Goal: Task Accomplishment & Management: Complete application form

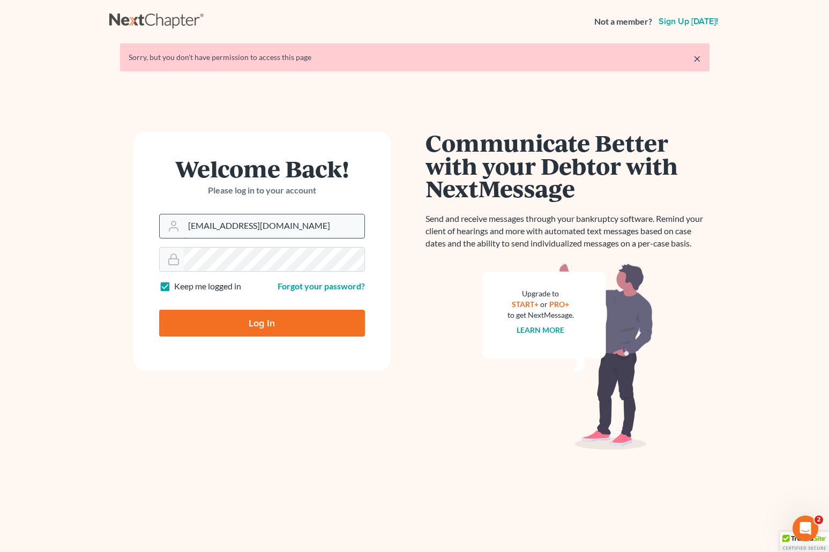
click at [302, 223] on input "brittcostomarnold@gmail.com" at bounding box center [274, 226] width 181 height 24
drag, startPoint x: 312, startPoint y: 223, endPoint x: 130, endPoint y: 220, distance: 182.7
click at [127, 224] on div "Welcome Back! Please log in to your account Email Address brittcostomarnold@gma…" at bounding box center [261, 321] width 305 height 380
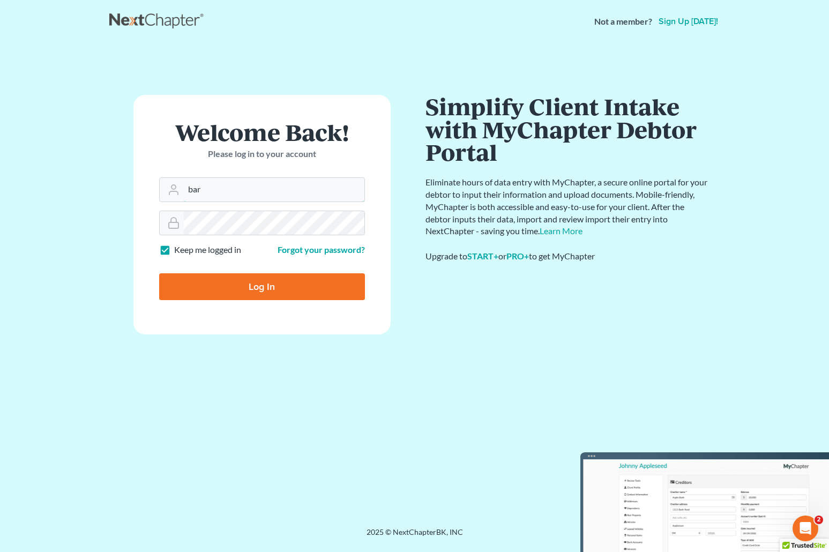
type input "[EMAIL_ADDRESS][DOMAIN_NAME]"
click at [152, 223] on form "Welcome Back! Please log in to your account Email Address barnold@arnoldlawoffi…" at bounding box center [261, 214] width 257 height 239
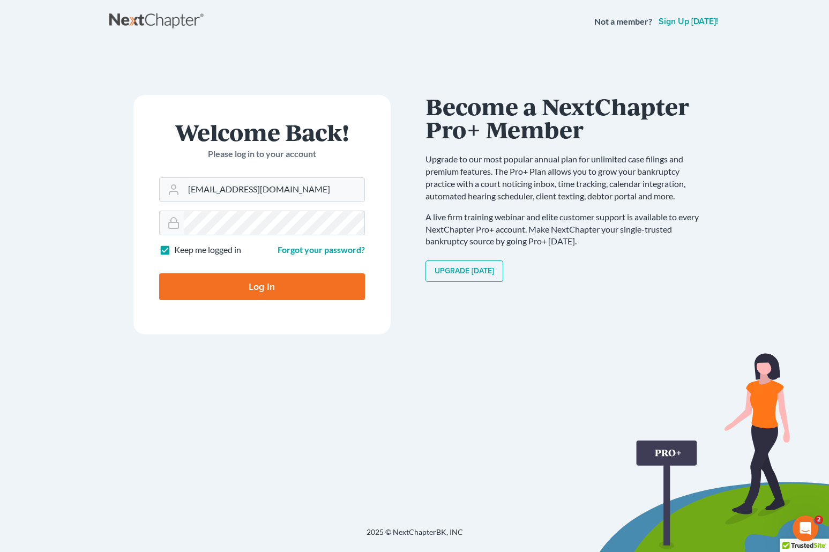
click at [209, 282] on input "Log In" at bounding box center [262, 286] width 206 height 27
type input "Thinking..."
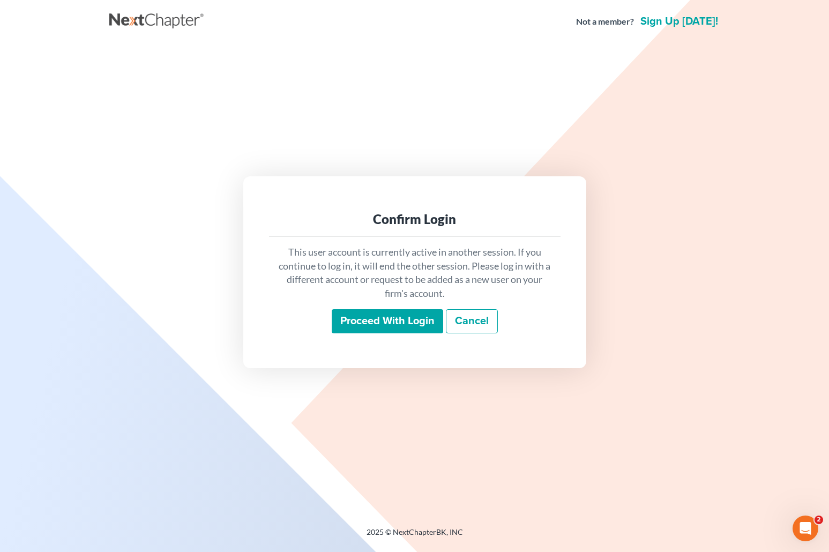
click at [407, 321] on input "Proceed with login" at bounding box center [387, 321] width 111 height 25
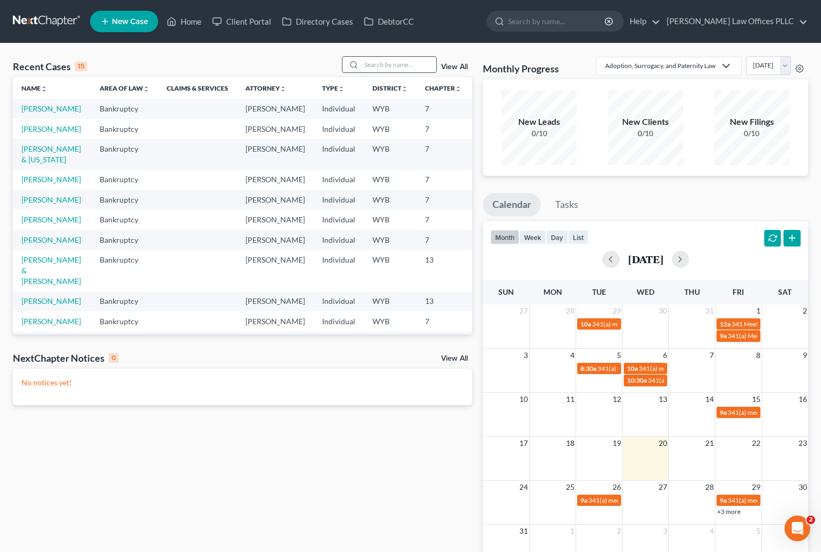
click at [375, 65] on input "search" at bounding box center [398, 65] width 75 height 16
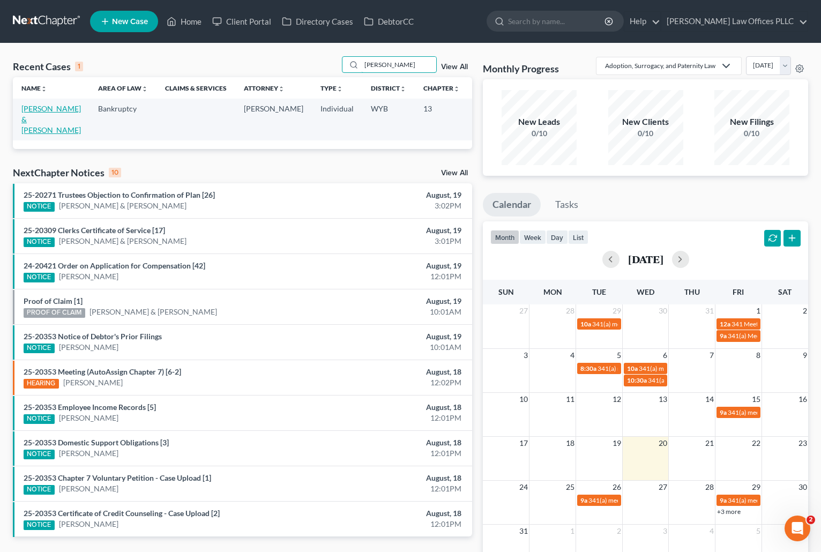
type input "Carrigan"
click at [37, 111] on link "[PERSON_NAME] & [PERSON_NAME]" at bounding box center [50, 119] width 59 height 31
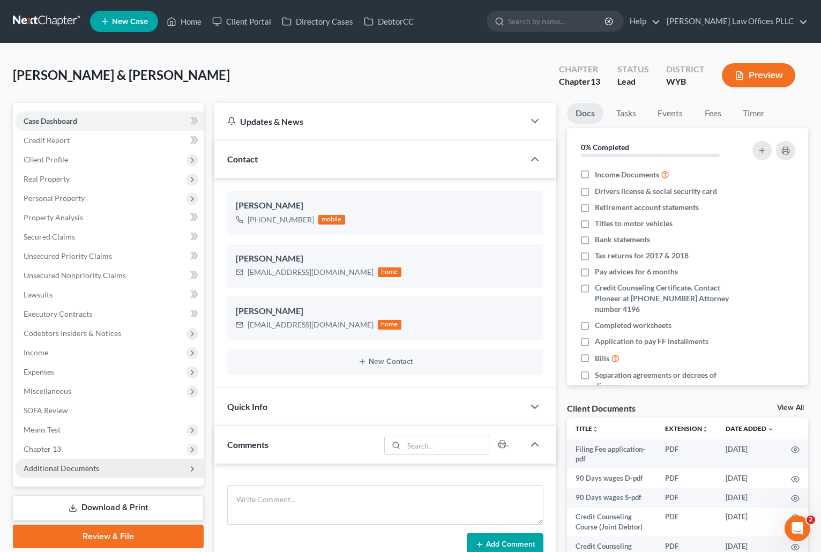
click at [106, 466] on span "Additional Documents" at bounding box center [109, 468] width 189 height 19
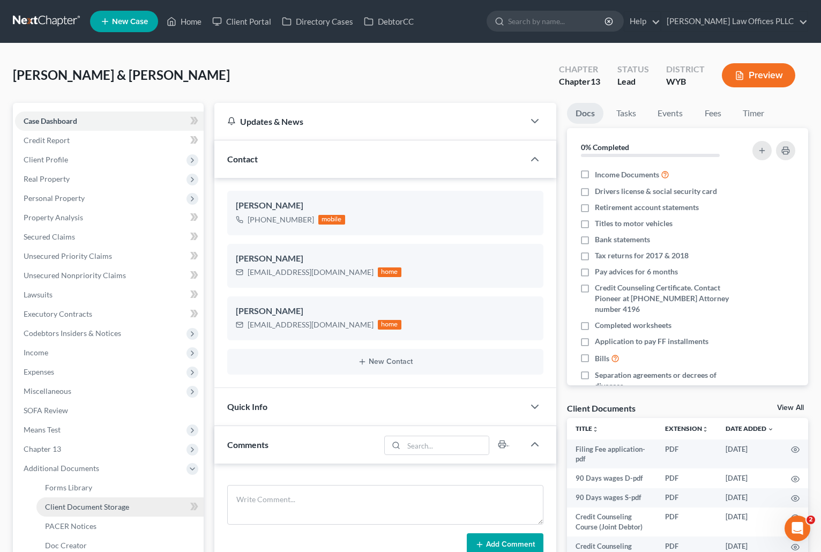
click at [115, 507] on span "Client Document Storage" at bounding box center [87, 506] width 84 height 9
select select "0"
select select "3"
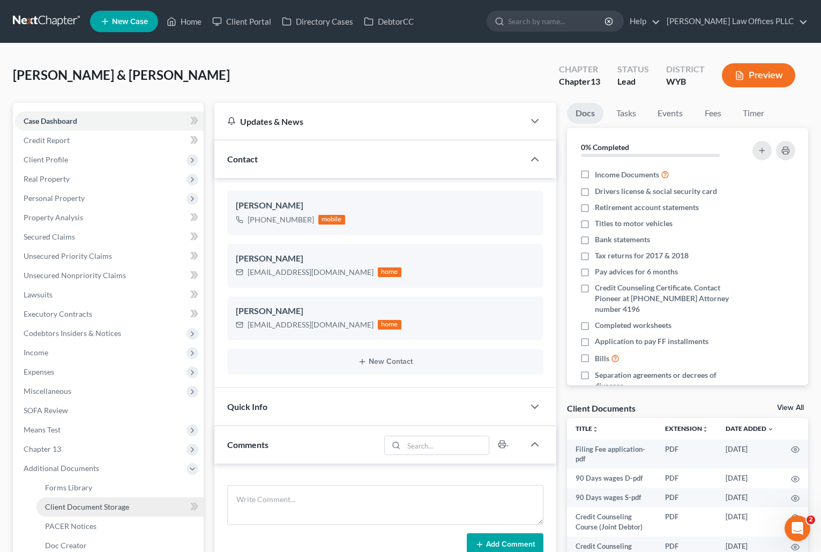
select select "4"
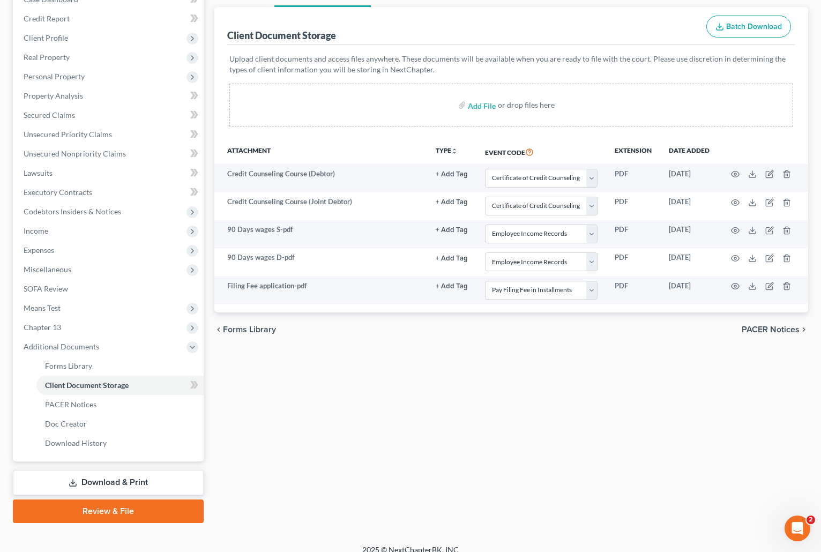
scroll to position [133, 0]
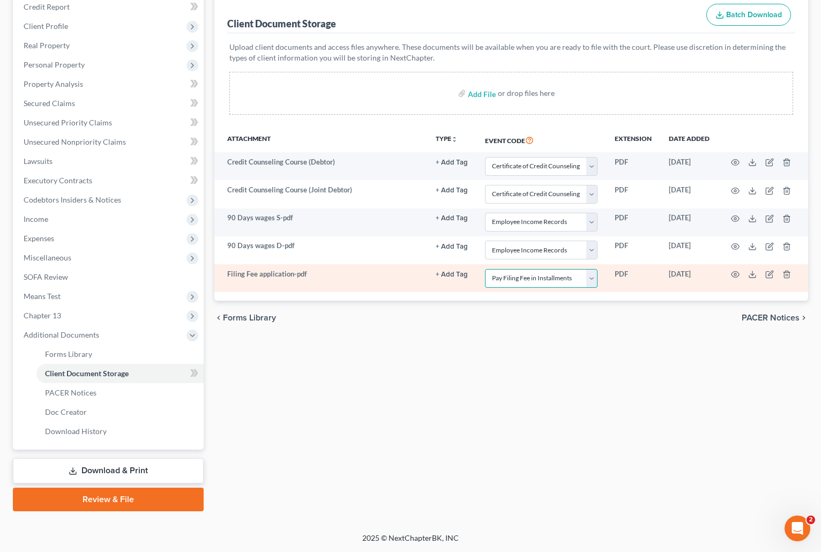
click at [588, 276] on select "Select Event Certificate of Credit Counseling Chapter 13 Plan Domestic Support …" at bounding box center [541, 278] width 112 height 19
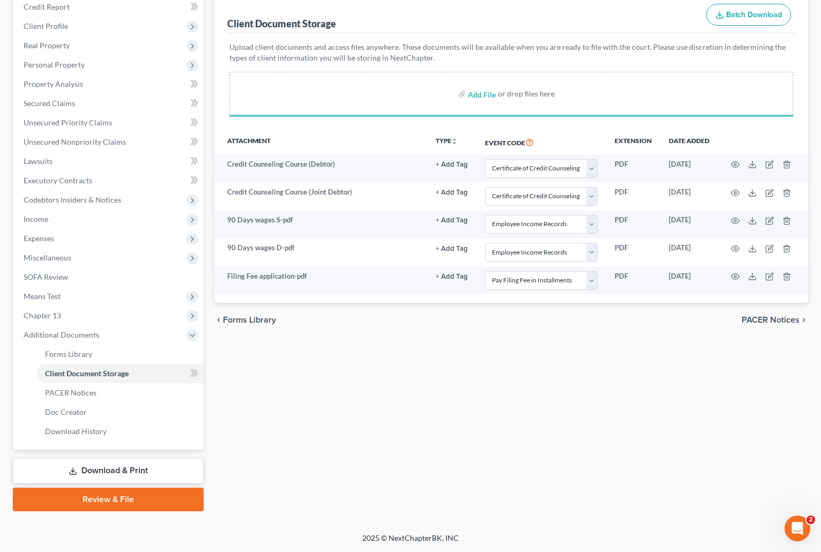
select select "0"
select select "3"
select select "4"
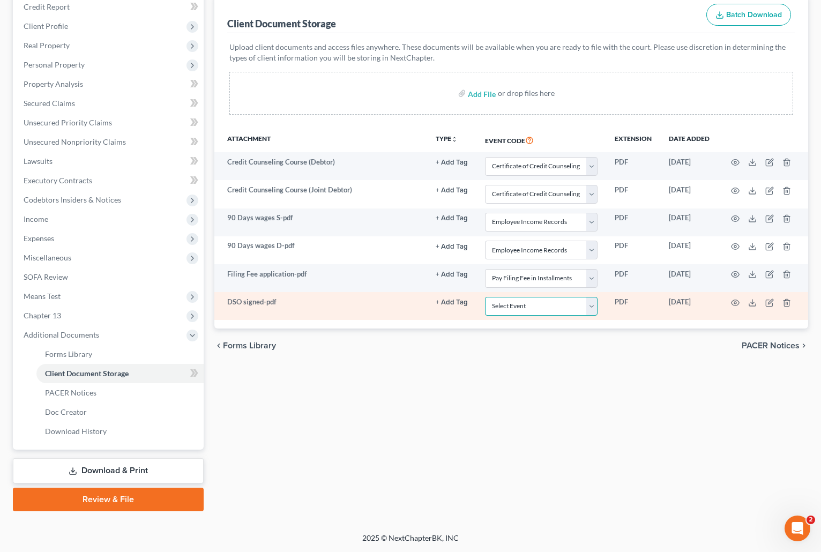
click at [591, 306] on select "Select Event Certificate of Credit Counseling Chapter 13 Plan Domestic Support …" at bounding box center [541, 306] width 112 height 19
select select "2"
click at [485, 297] on select "Select Event Certificate of Credit Counseling Chapter 13 Plan Domestic Support …" at bounding box center [541, 306] width 112 height 19
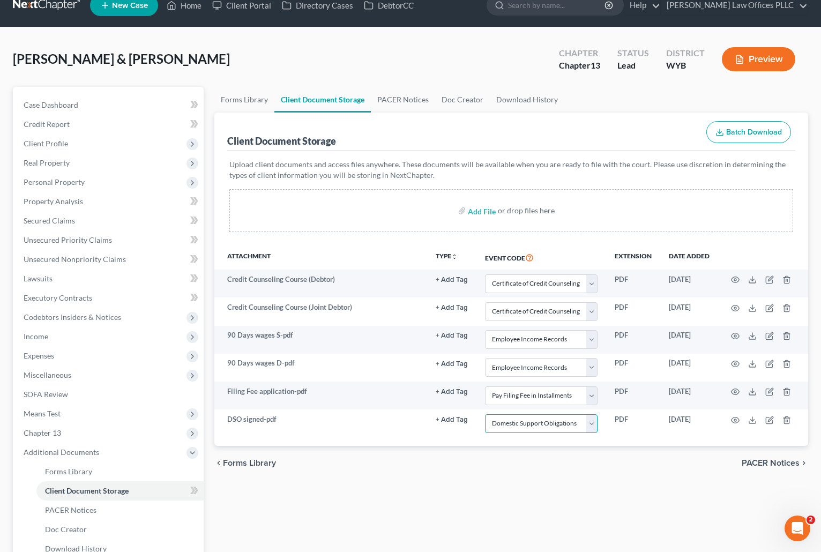
scroll to position [0, 0]
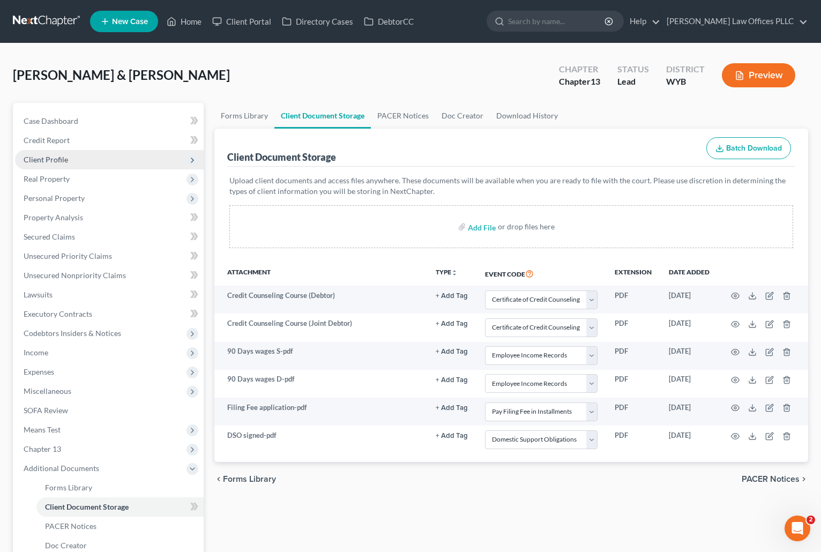
click at [54, 160] on span "Client Profile" at bounding box center [46, 159] width 44 height 9
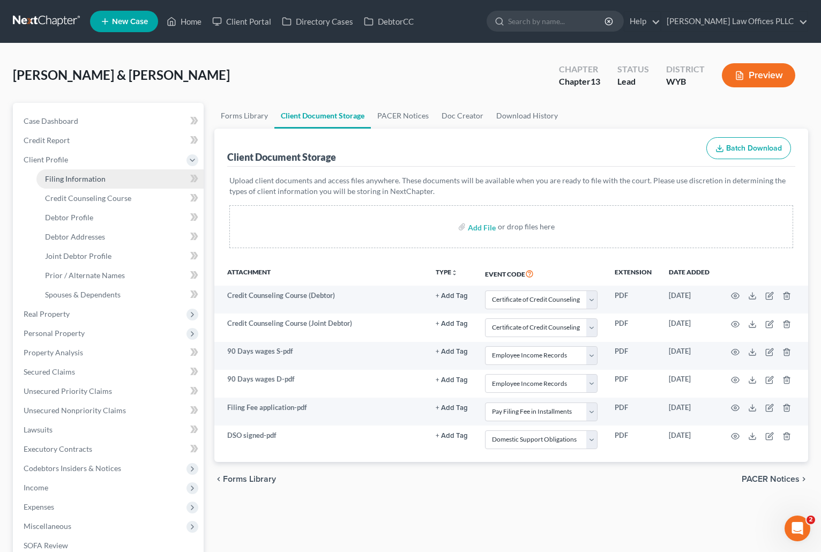
click at [77, 177] on span "Filing Information" at bounding box center [75, 178] width 61 height 9
select select "1"
select select "3"
select select "53"
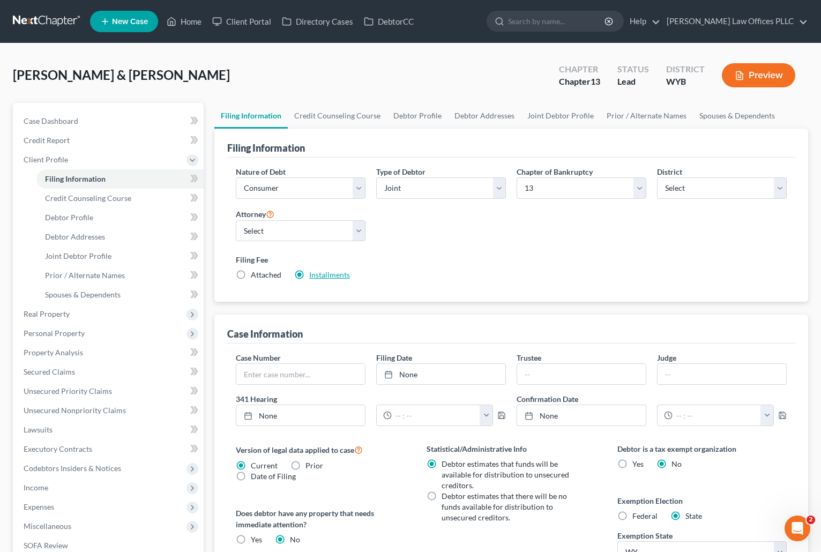
click at [319, 278] on link "Installments" at bounding box center [329, 274] width 41 height 9
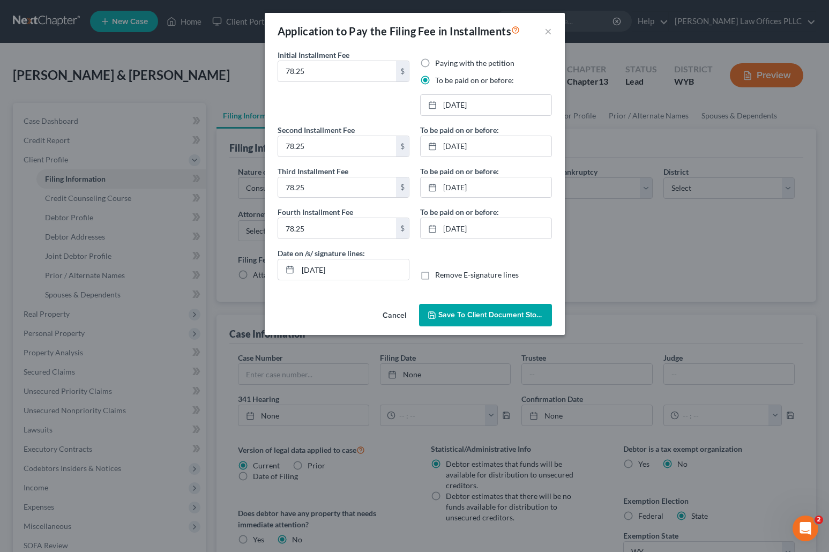
click at [488, 313] on span "Save to Client Document Storage" at bounding box center [495, 314] width 114 height 9
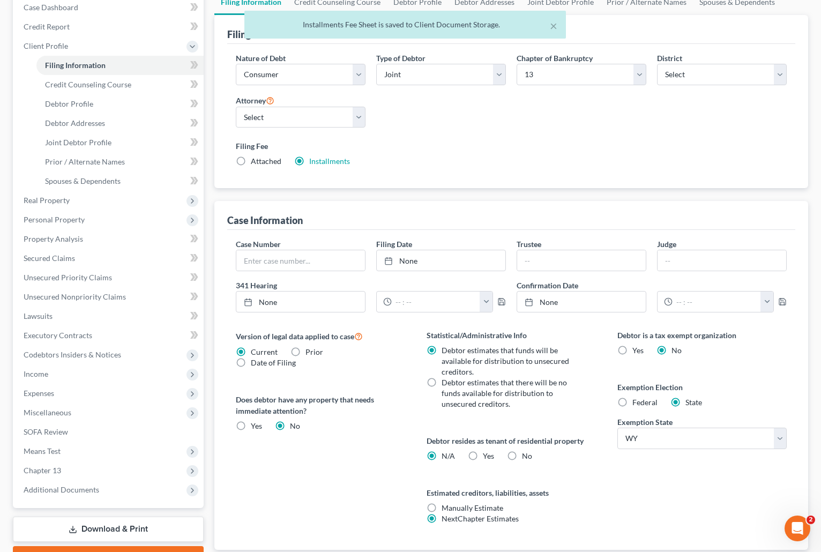
scroll to position [186, 0]
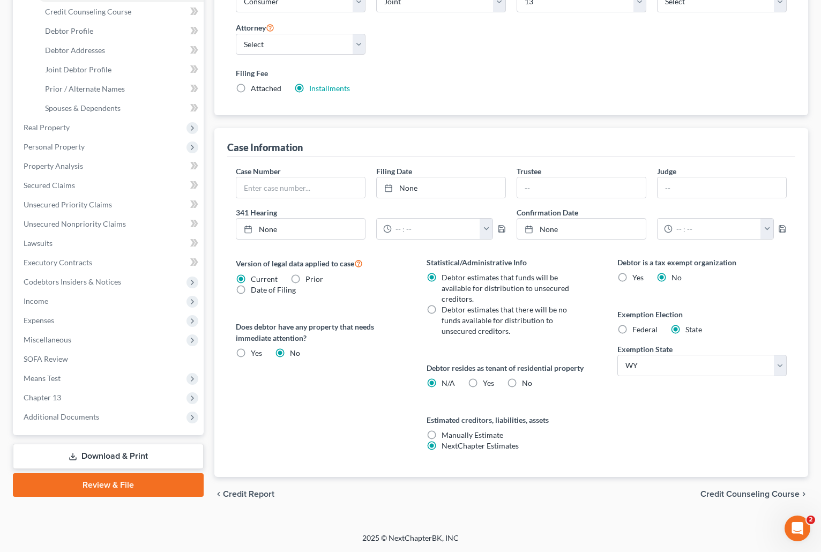
click at [126, 476] on link "Review & File" at bounding box center [108, 485] width 191 height 24
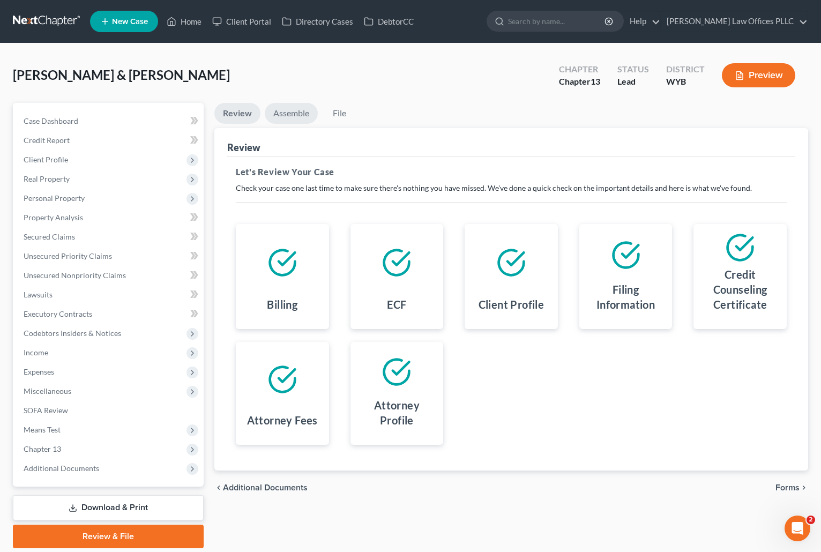
click at [300, 111] on link "Assemble" at bounding box center [291, 113] width 53 height 21
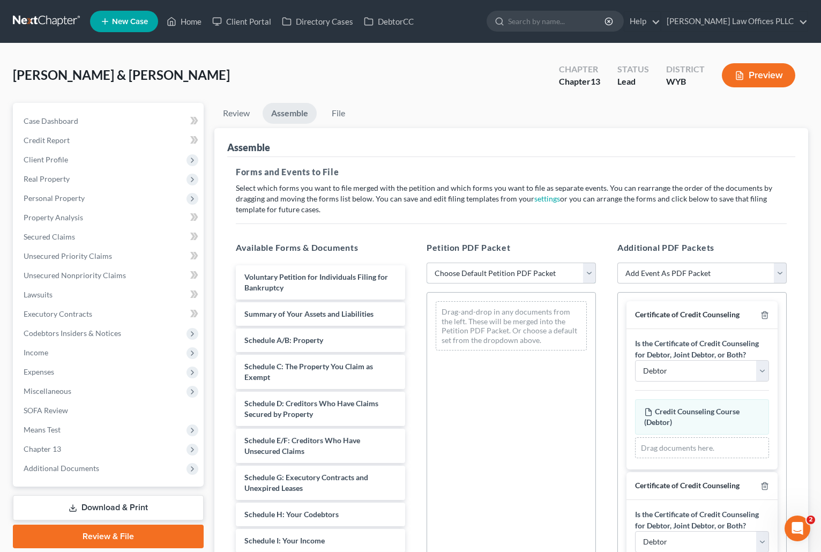
click at [590, 272] on select "Choose Default Petition PDF Packet Complete Bankruptcy Petition (all forms and …" at bounding box center [510, 272] width 169 height 21
select select "0"
click at [426, 262] on select "Choose Default Petition PDF Packet Complete Bankruptcy Petition (all forms and …" at bounding box center [510, 272] width 169 height 21
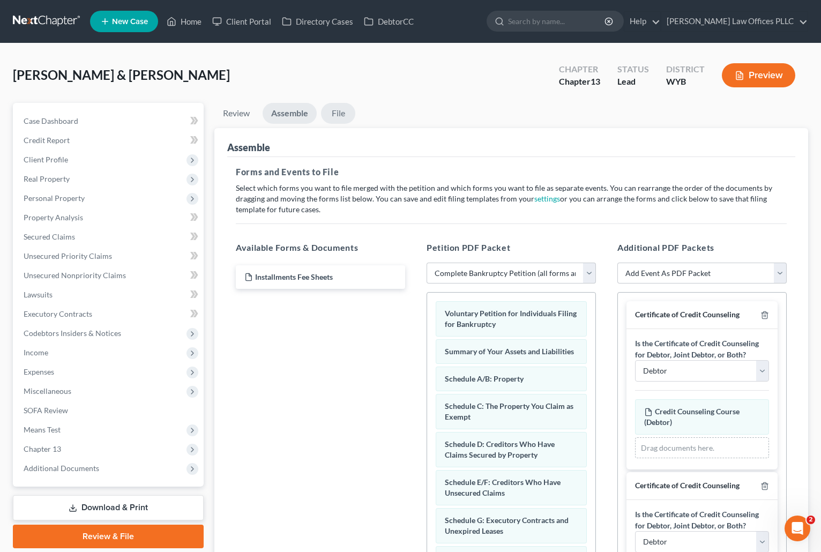
click at [336, 115] on link "File" at bounding box center [338, 113] width 34 height 21
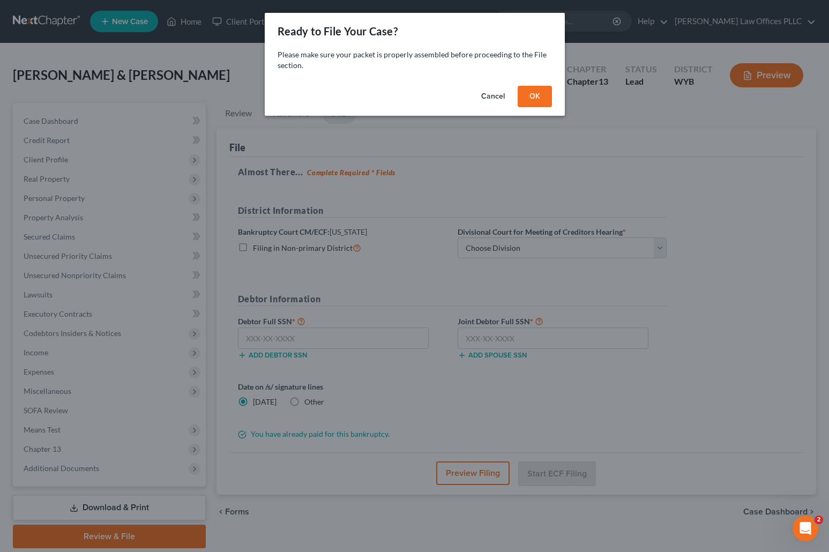
click at [531, 97] on button "OK" at bounding box center [534, 96] width 34 height 21
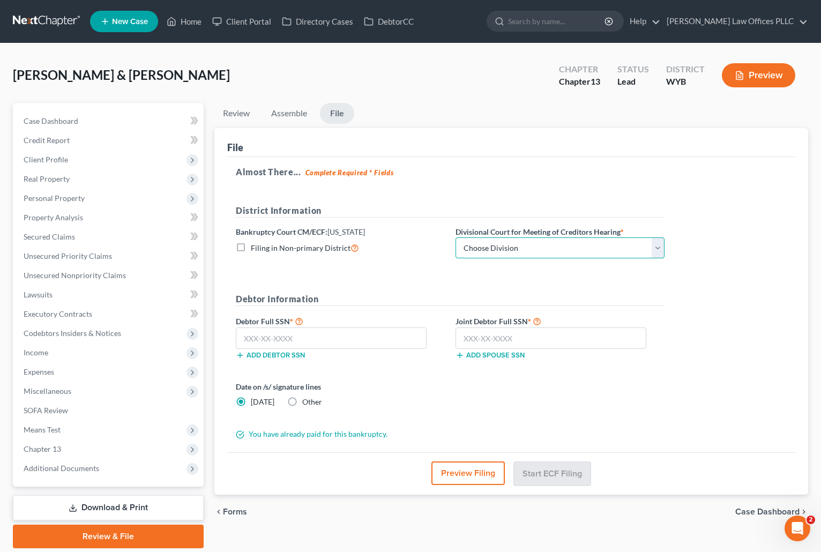
click at [658, 247] on select "Choose Division Cheyenne" at bounding box center [559, 247] width 209 height 21
select select "0"
click at [455, 237] on select "Choose Division Cheyenne" at bounding box center [559, 247] width 209 height 21
click at [239, 336] on input "text" at bounding box center [331, 337] width 191 height 21
type input "529-57-4619"
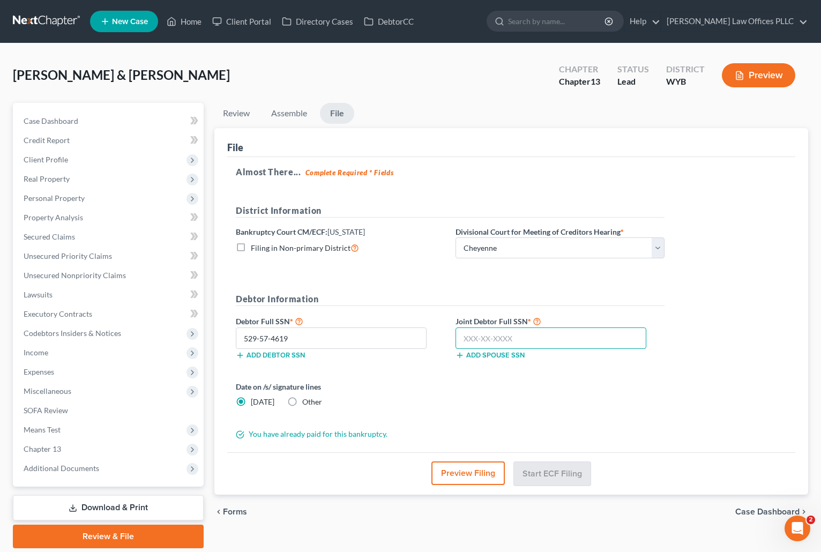
click at [462, 342] on input "text" at bounding box center [550, 337] width 191 height 21
type input "529-06-6582"
click at [548, 470] on button "Start ECF Filing" at bounding box center [552, 473] width 77 height 24
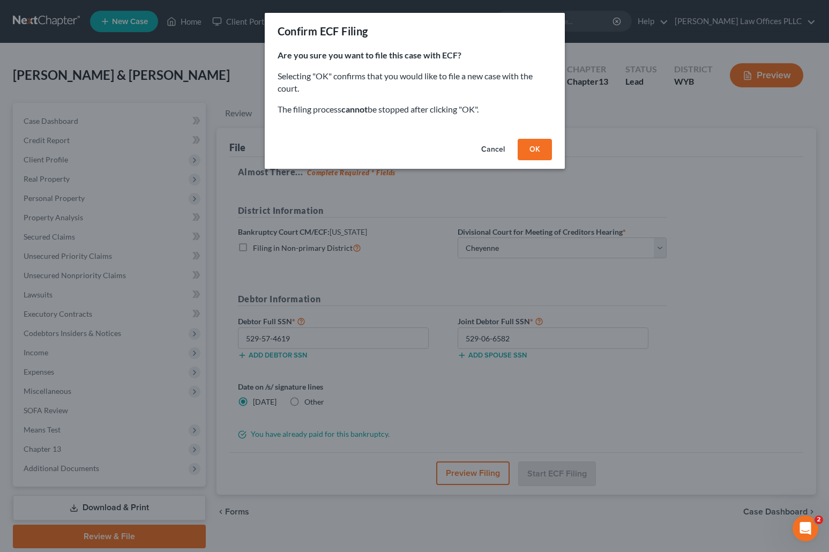
click at [538, 149] on button "OK" at bounding box center [534, 149] width 34 height 21
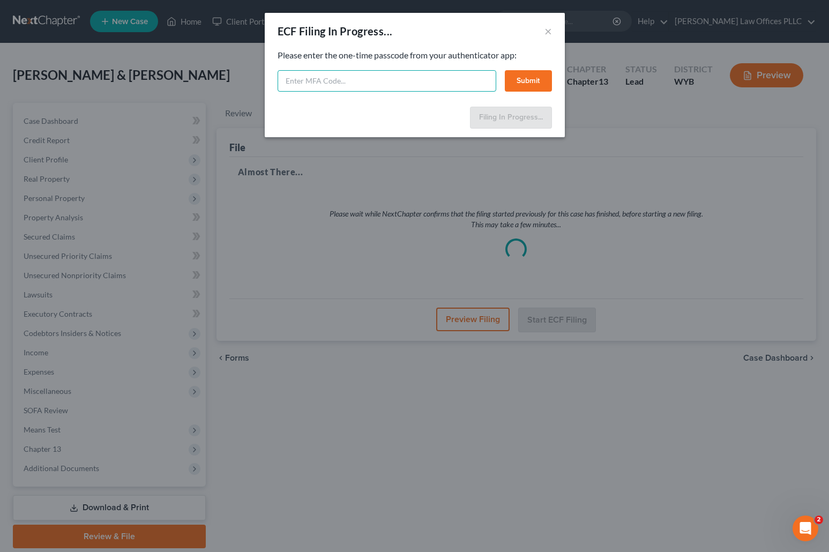
click at [295, 80] on input "text" at bounding box center [386, 80] width 219 height 21
type input "032553"
click at [532, 83] on button "Submit" at bounding box center [528, 80] width 47 height 21
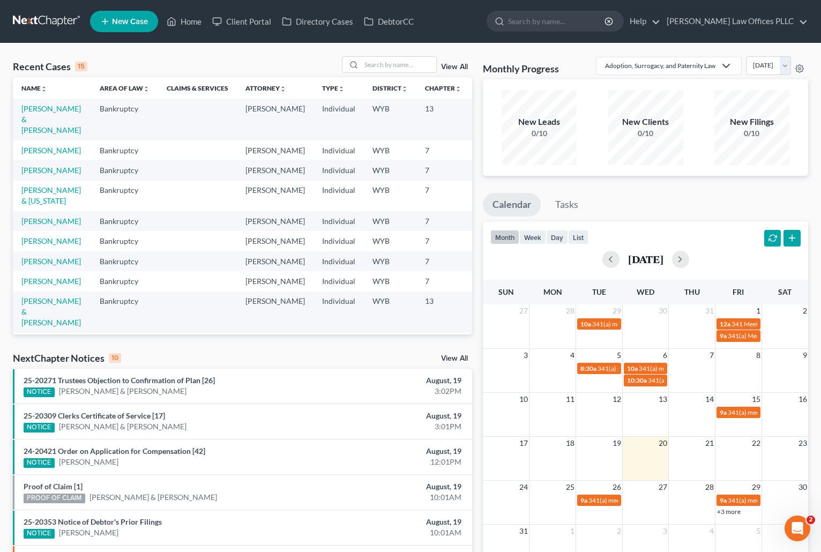
click at [36, 114] on td "[PERSON_NAME] & [PERSON_NAME]" at bounding box center [52, 119] width 78 height 41
click at [34, 121] on link "[PERSON_NAME] & [PERSON_NAME]" at bounding box center [50, 119] width 59 height 31
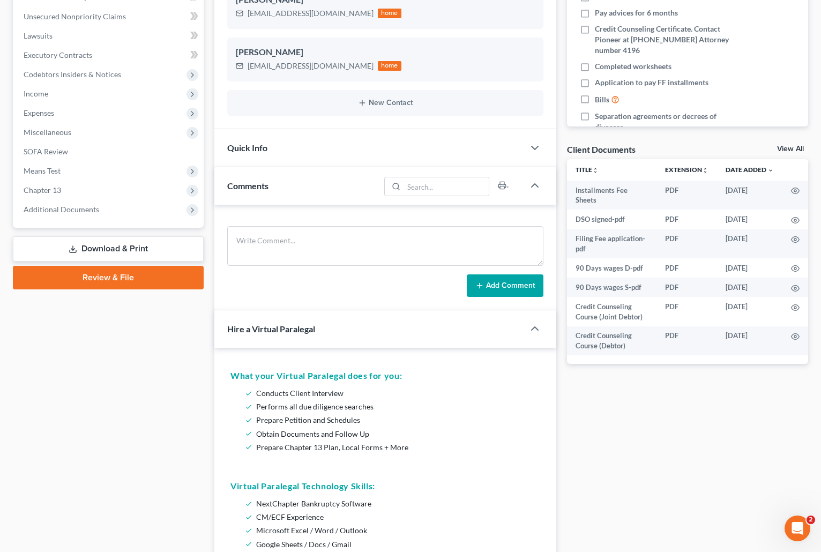
scroll to position [314, 0]
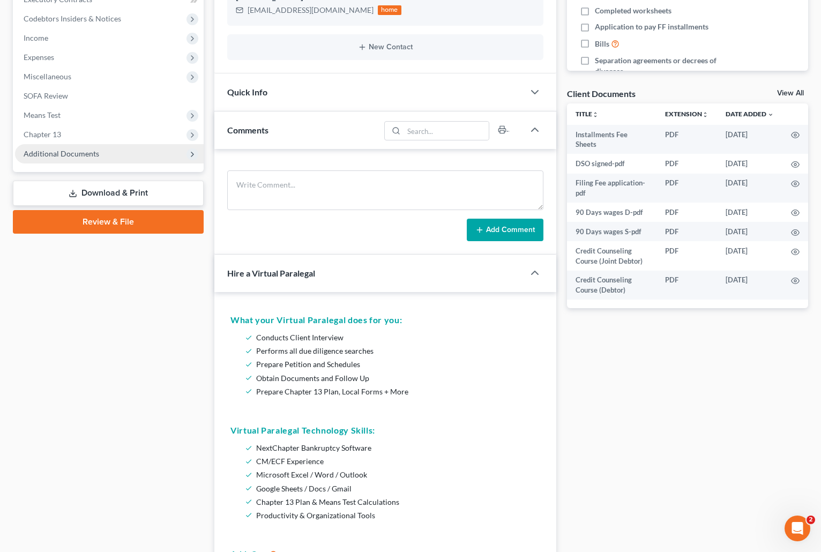
click at [71, 149] on span "Additional Documents" at bounding box center [62, 153] width 76 height 9
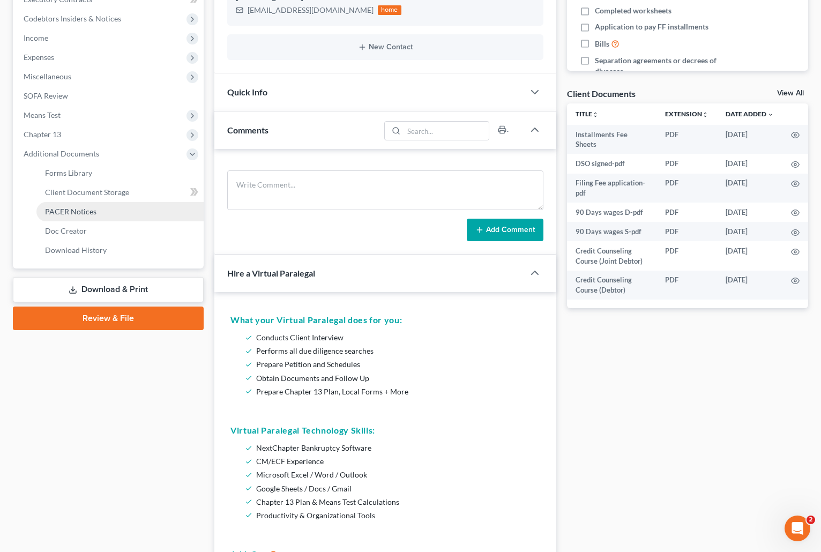
click at [81, 213] on span "PACER Notices" at bounding box center [70, 211] width 51 height 9
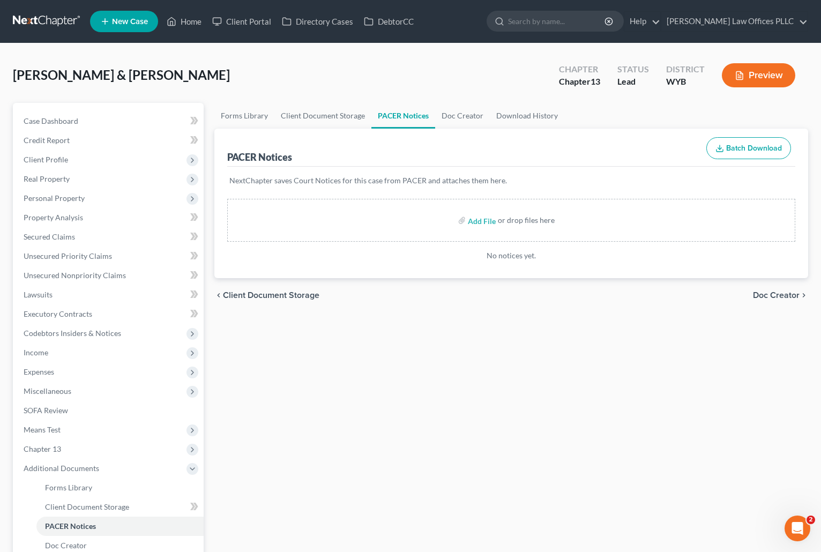
scroll to position [133, 0]
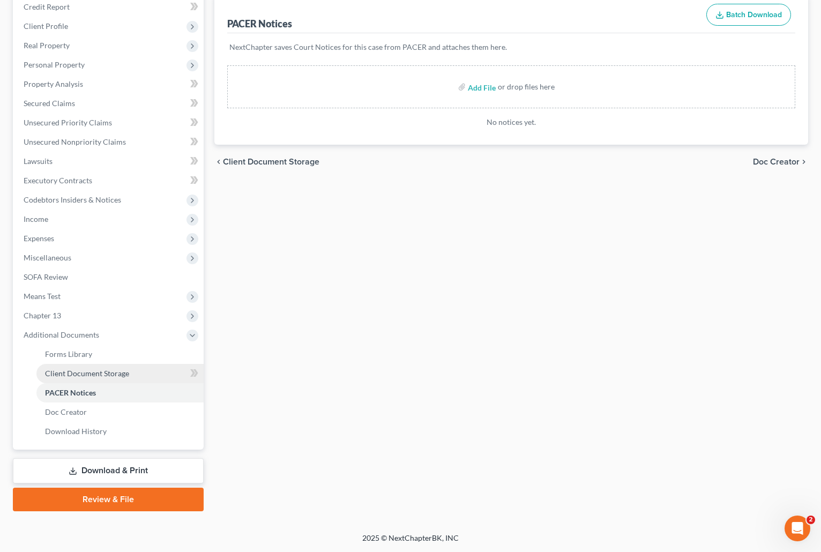
click at [89, 372] on span "Client Document Storage" at bounding box center [87, 373] width 84 height 9
select select "0"
select select "3"
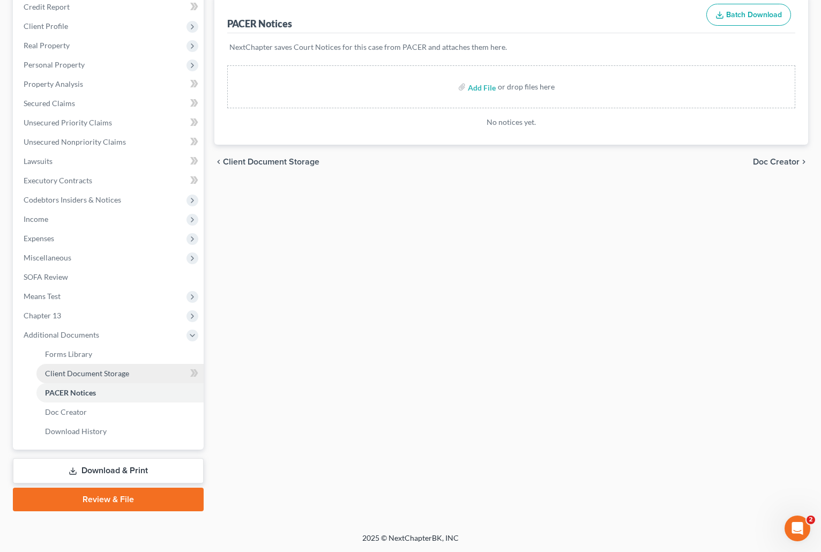
select select "4"
select select "2"
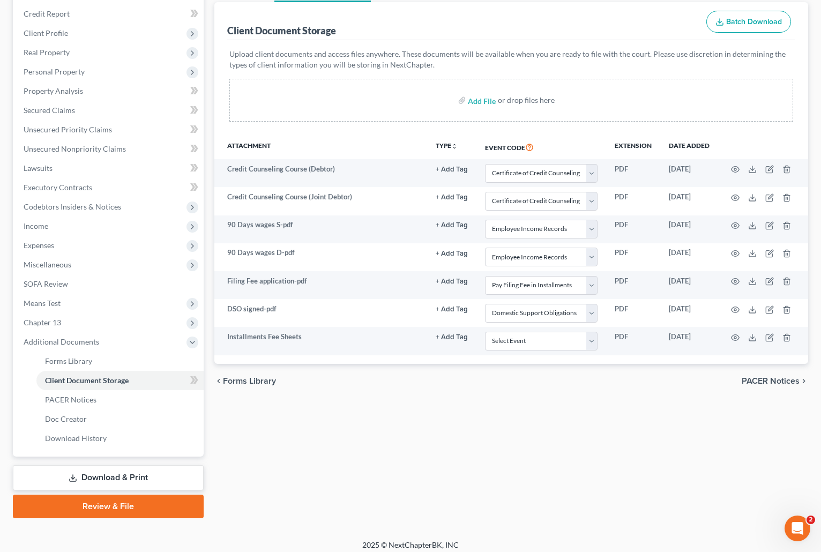
scroll to position [133, 0]
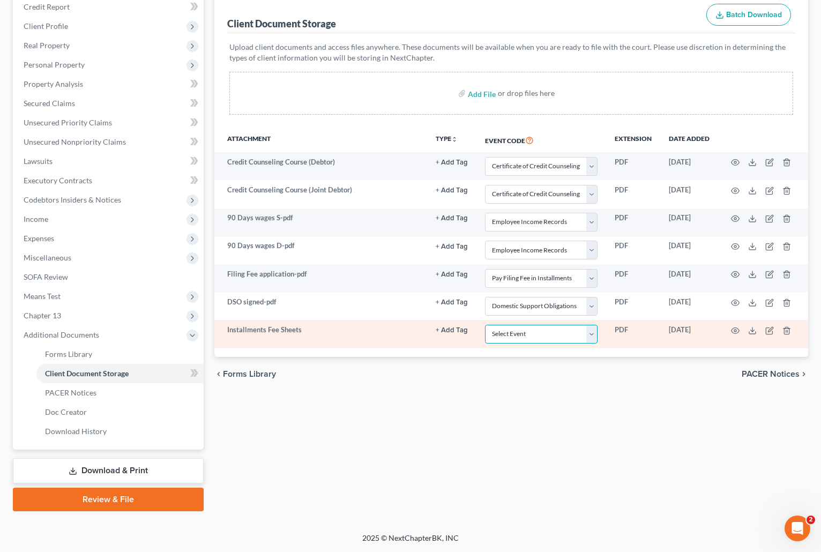
click at [591, 333] on select "Select Event Certificate of Credit Counseling Chapter 13 Plan Domestic Support …" at bounding box center [541, 334] width 112 height 19
select select "4"
click at [485, 325] on select "Select Event Certificate of Credit Counseling Chapter 13 Plan Domestic Support …" at bounding box center [541, 334] width 112 height 19
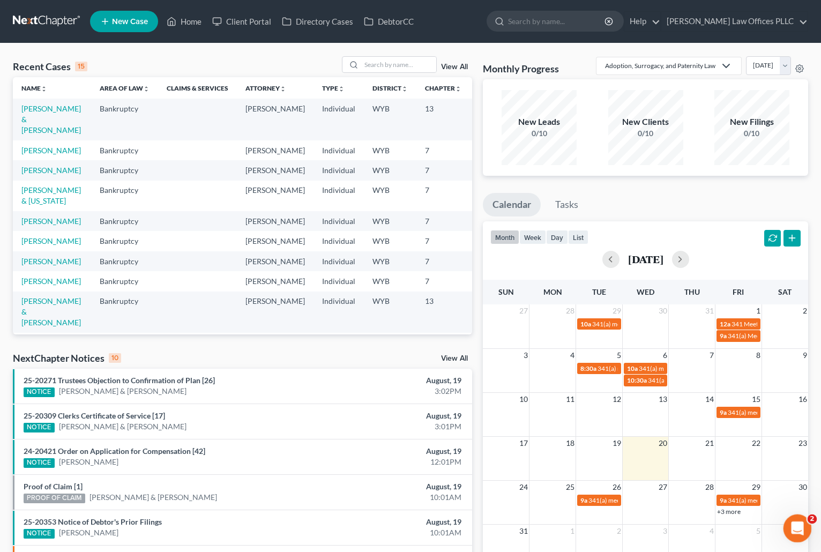
click at [799, 522] on icon "Open Intercom Messenger" at bounding box center [796, 527] width 18 height 18
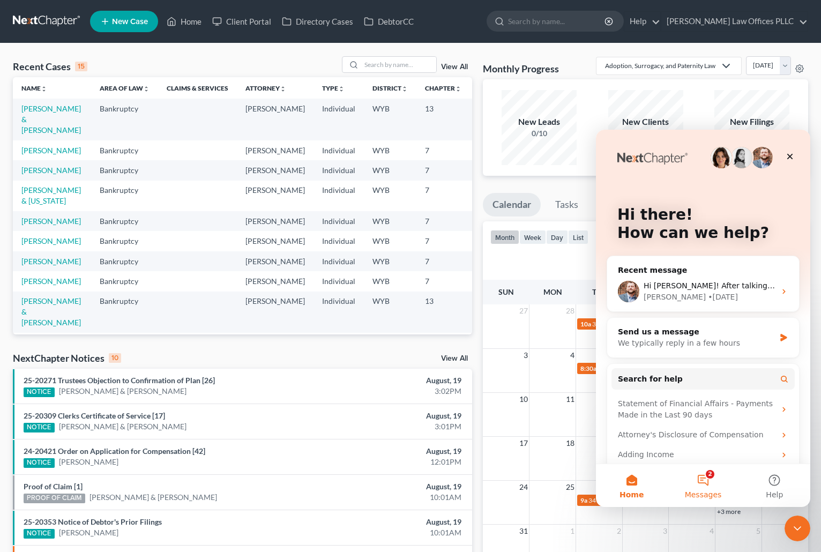
click at [705, 478] on button "2 Messages" at bounding box center [702, 485] width 71 height 43
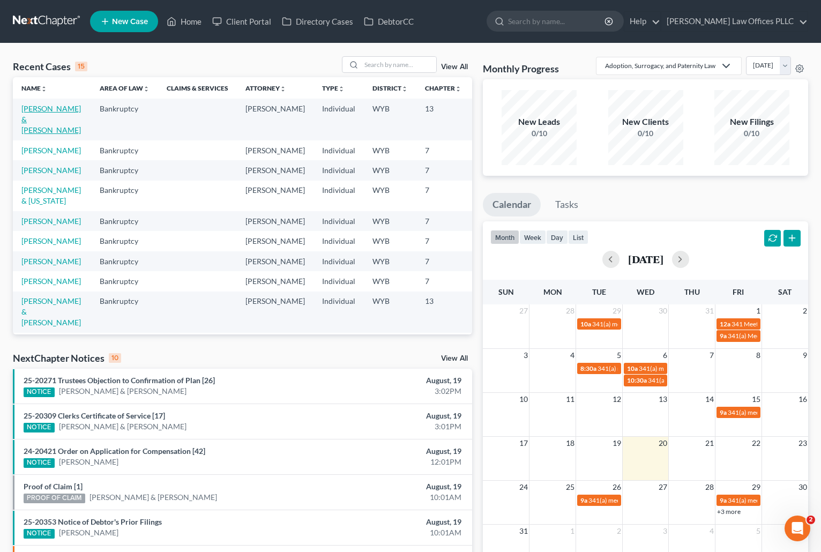
click at [36, 115] on link "[PERSON_NAME] & [PERSON_NAME]" at bounding box center [50, 119] width 59 height 31
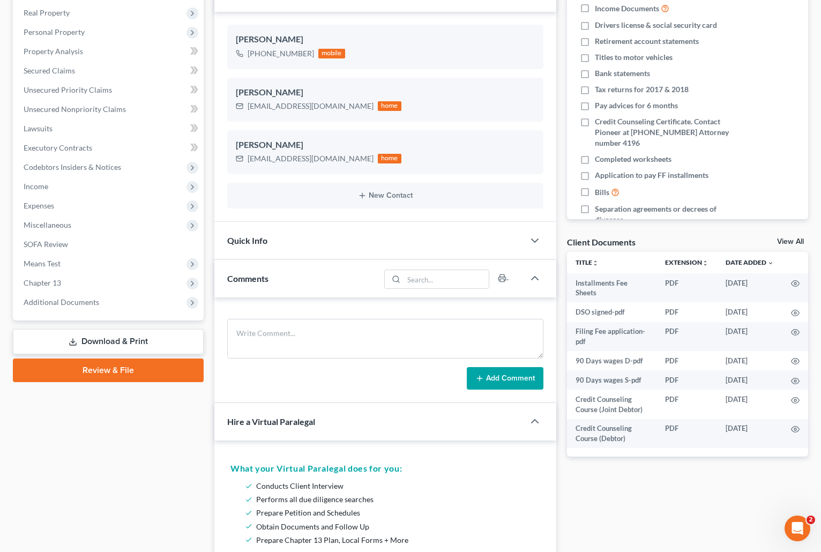
scroll to position [182, 0]
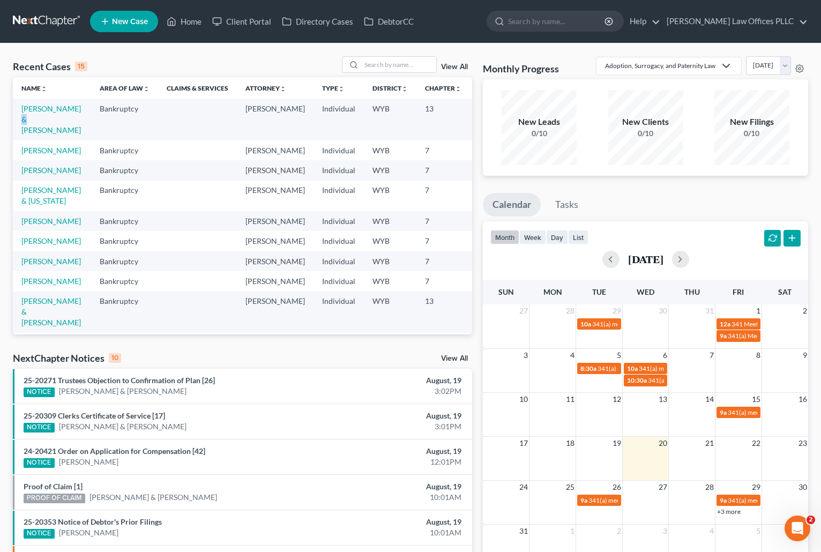
click at [38, 124] on td "[PERSON_NAME] & [PERSON_NAME]" at bounding box center [52, 119] width 78 height 41
click at [29, 126] on link "[PERSON_NAME] & [PERSON_NAME]" at bounding box center [50, 119] width 59 height 31
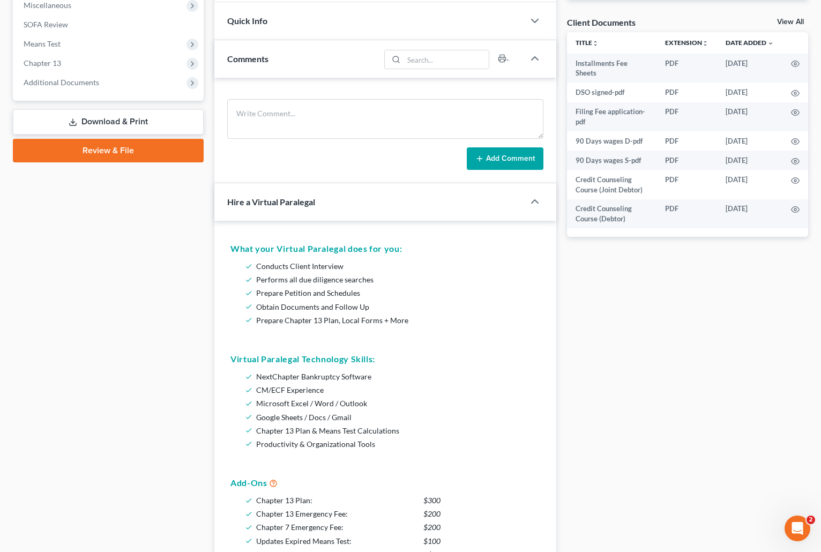
scroll to position [385, 0]
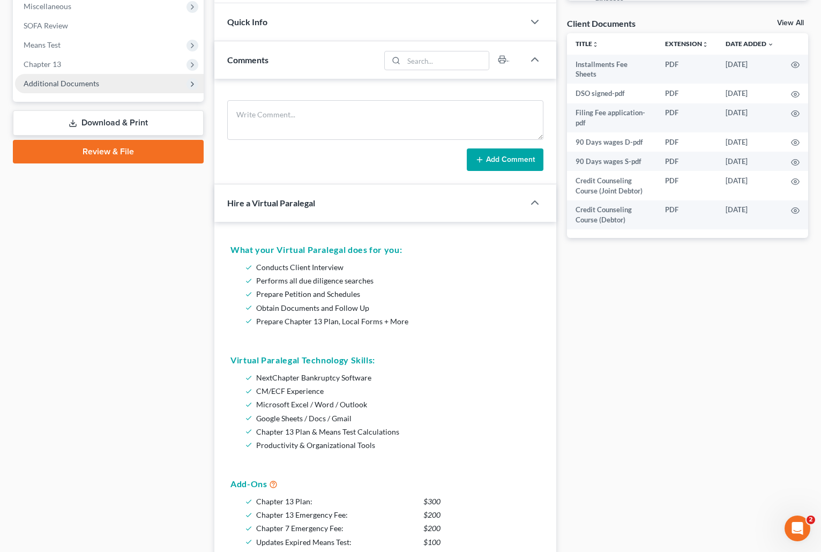
click at [80, 79] on span "Additional Documents" at bounding box center [62, 83] width 76 height 9
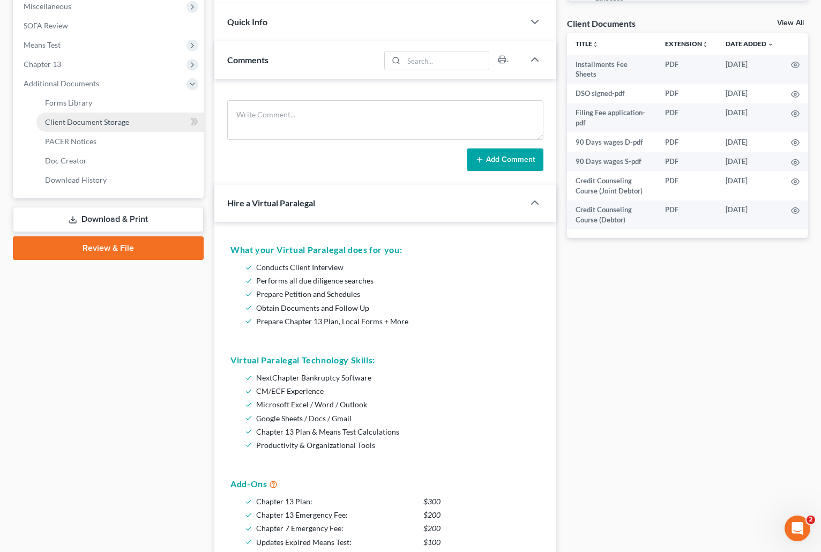
click at [93, 123] on span "Client Document Storage" at bounding box center [87, 121] width 84 height 9
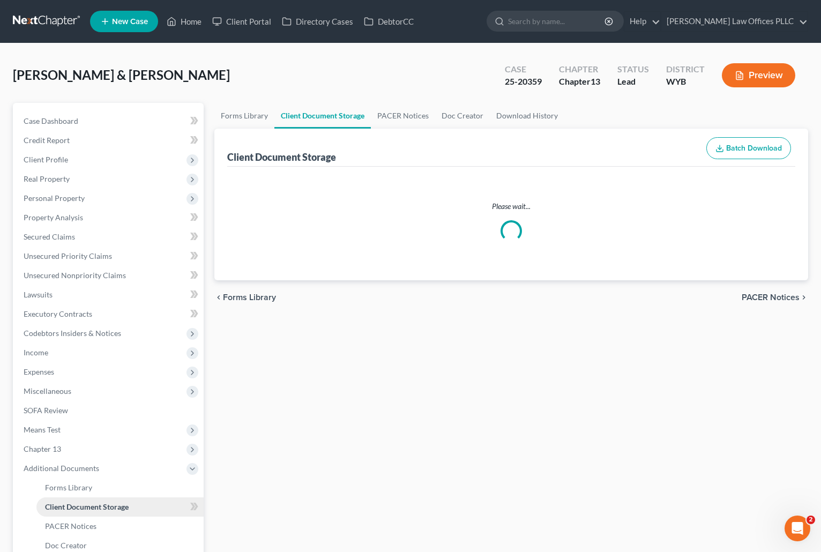
select select "0"
select select "3"
select select "4"
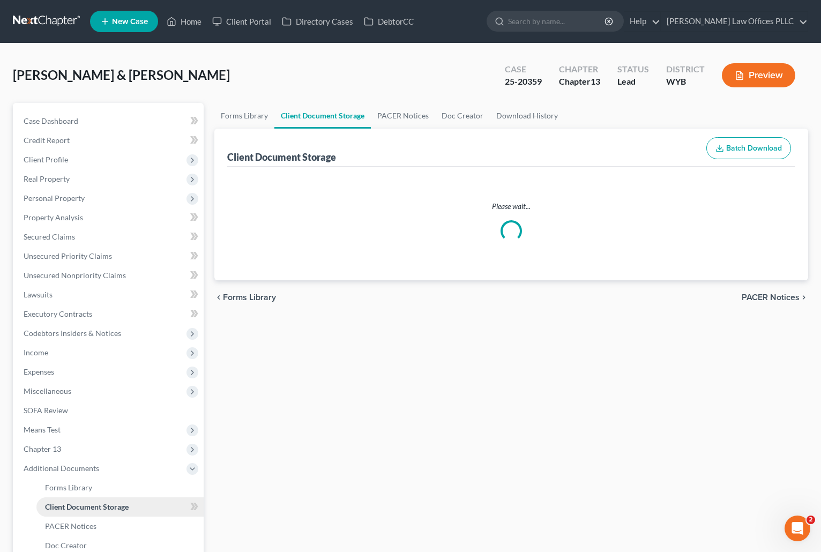
select select "2"
select select "4"
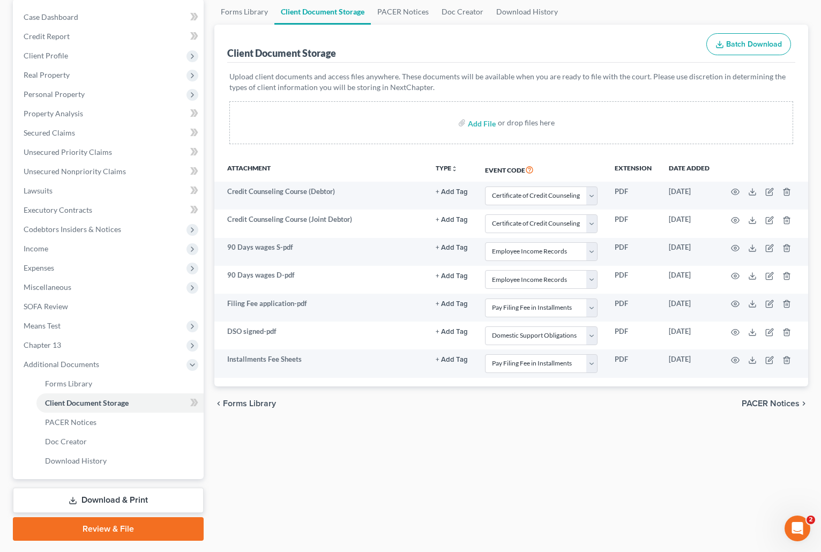
scroll to position [133, 0]
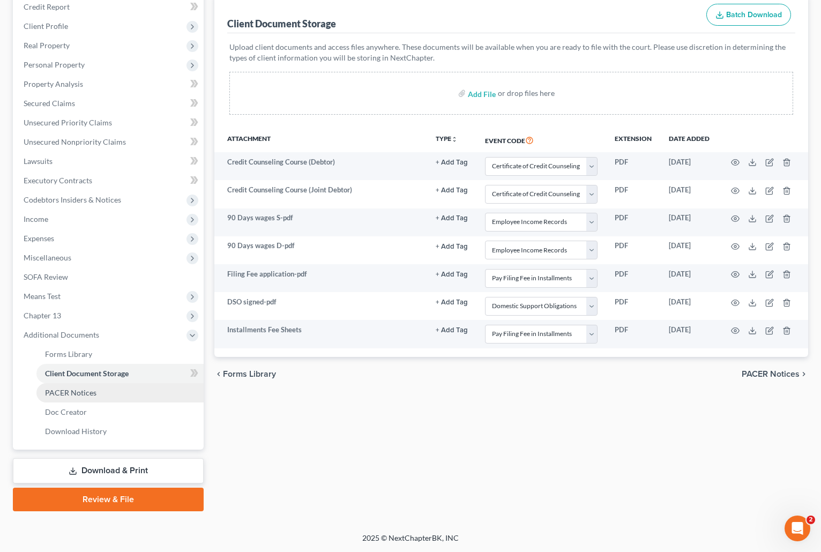
click at [82, 388] on span "PACER Notices" at bounding box center [70, 392] width 51 height 9
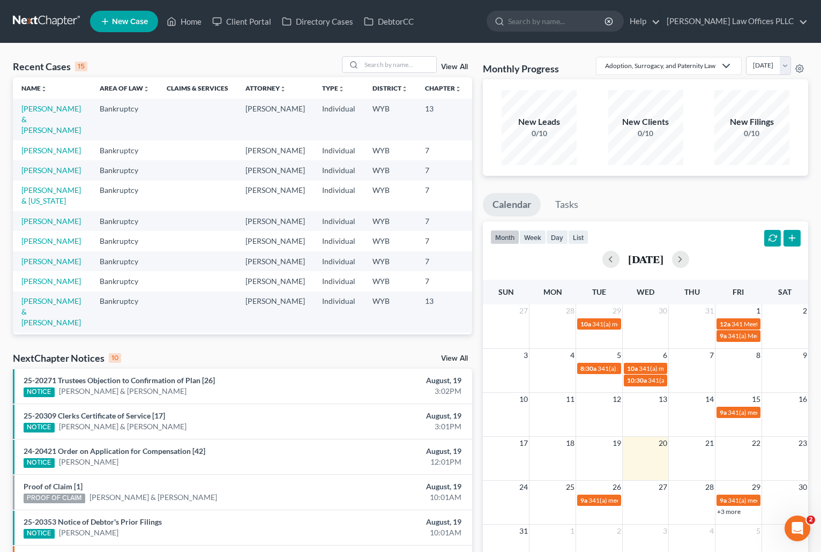
click at [7, 277] on div "Recent Cases 15 View All Name unfold_more expand_more expand_less Area of Law u…" at bounding box center [410, 397] width 821 height 708
click at [379, 65] on input "search" at bounding box center [398, 65] width 75 height 16
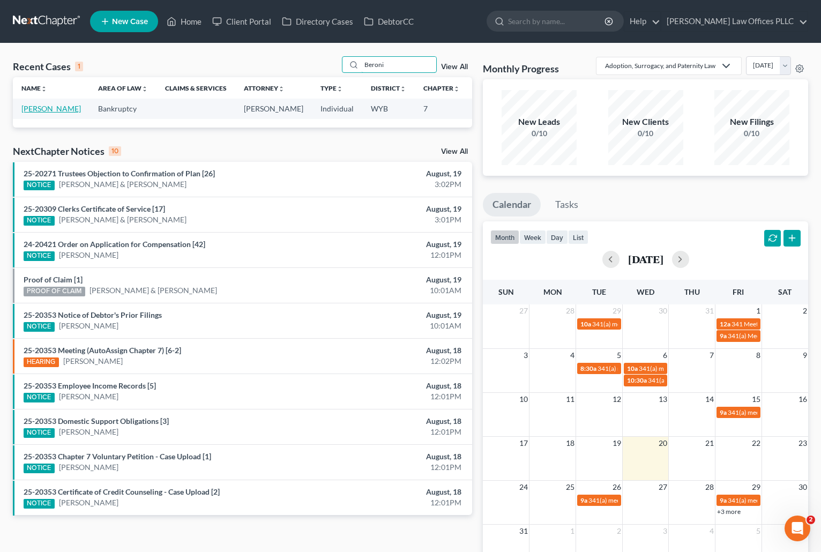
type input "Beroni"
click at [35, 111] on link "[PERSON_NAME]" at bounding box center [50, 108] width 59 height 9
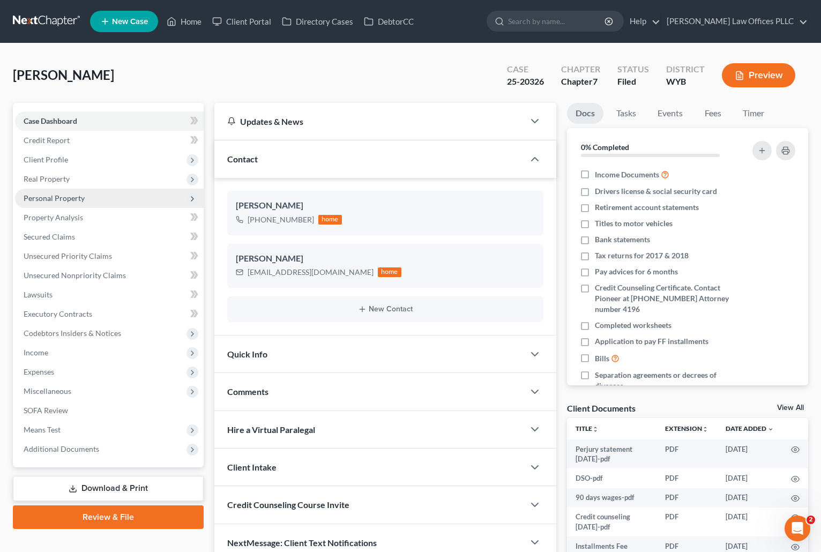
click at [54, 198] on span "Personal Property" at bounding box center [54, 197] width 61 height 9
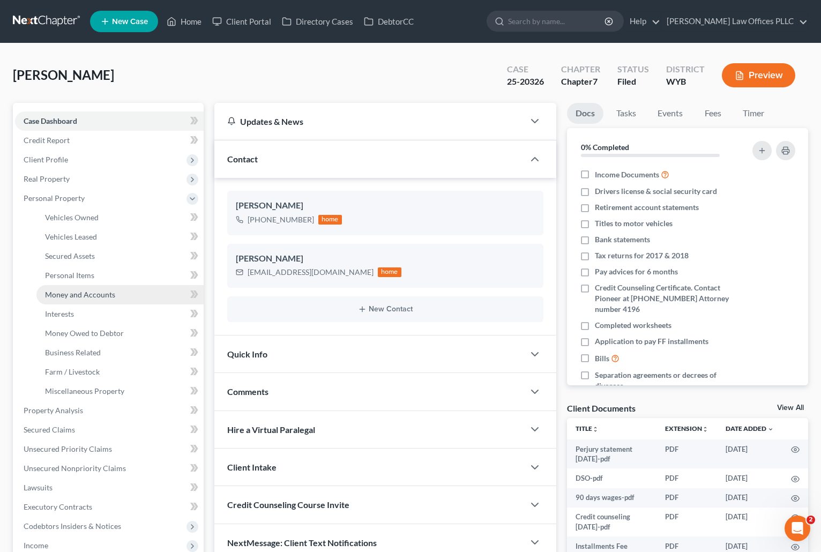
click at [93, 292] on span "Money and Accounts" at bounding box center [80, 294] width 70 height 9
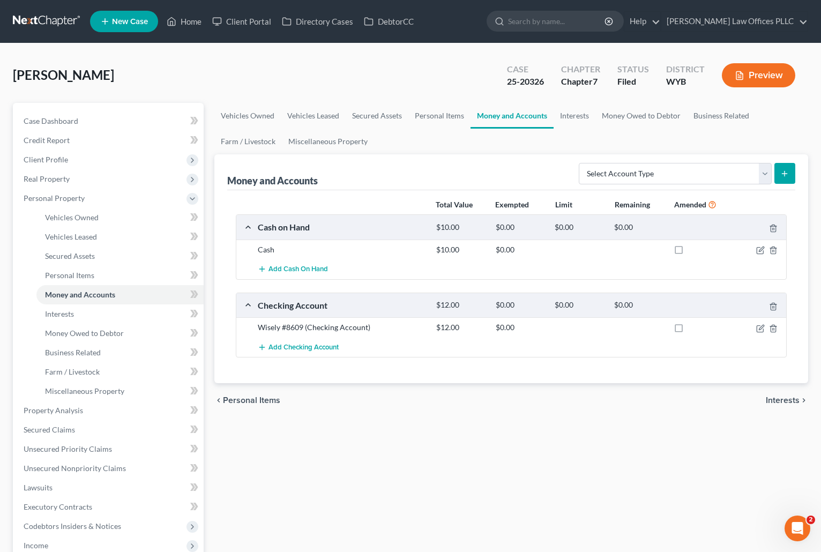
click at [619, 435] on div "Vehicles Owned Vehicles Leased Secured Assets Personal Items Money and Accounts…" at bounding box center [511, 412] width 604 height 619
click at [142, 68] on div "Beroni, Peter Upgraded Case 25-20326 Chapter Chapter 7 Status Filed District WY…" at bounding box center [410, 79] width 795 height 47
click at [196, 19] on link "Home" at bounding box center [184, 21] width 46 height 19
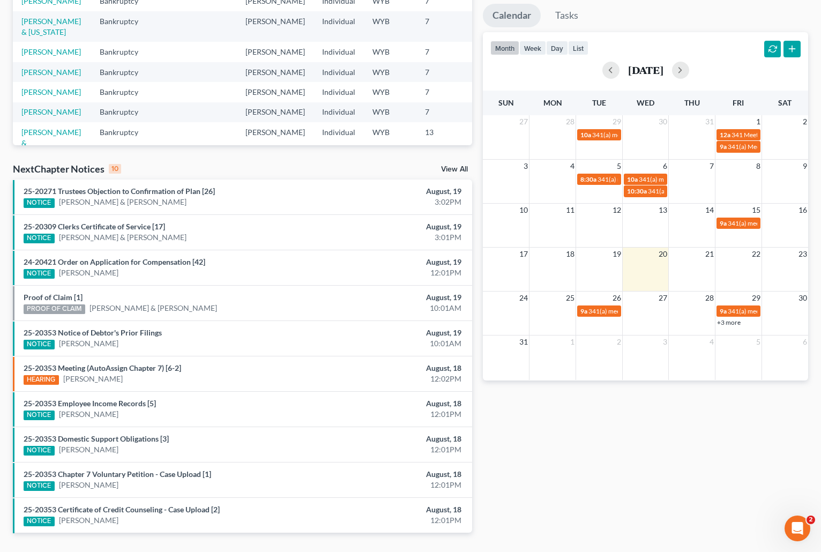
scroll to position [193, 0]
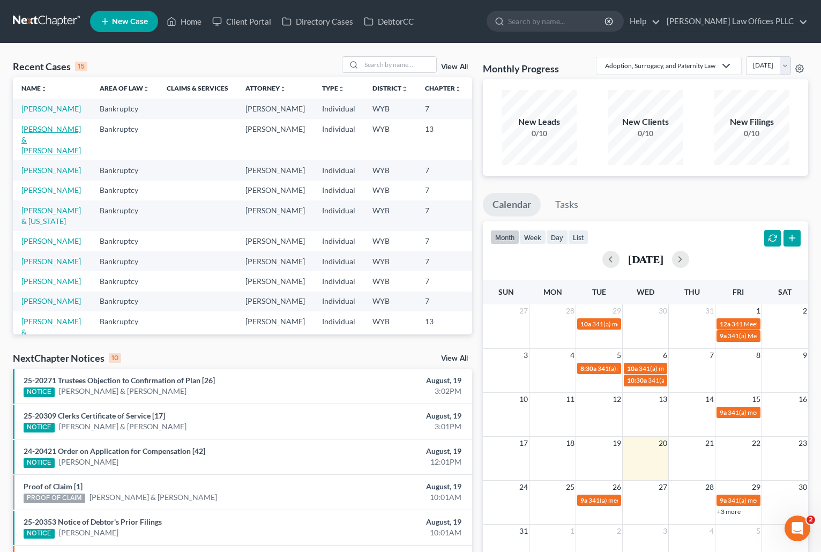
click at [39, 152] on link "[PERSON_NAME] & [PERSON_NAME]" at bounding box center [50, 139] width 59 height 31
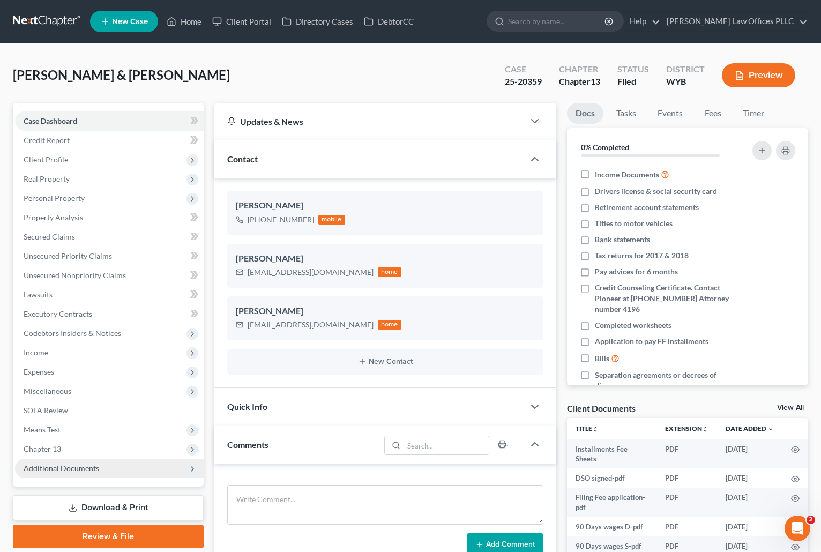
click at [61, 467] on span "Additional Documents" at bounding box center [62, 467] width 76 height 9
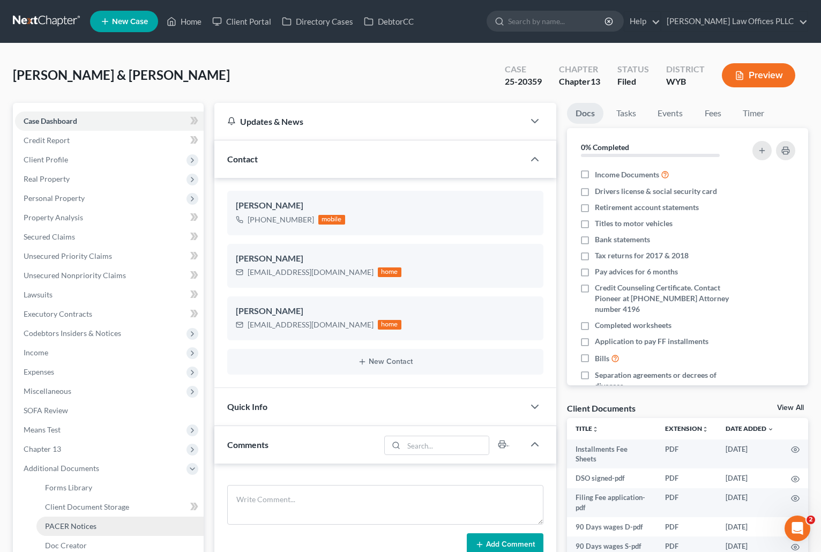
click at [75, 520] on link "PACER Notices" at bounding box center [119, 525] width 167 height 19
